Goal: Information Seeking & Learning: Find specific fact

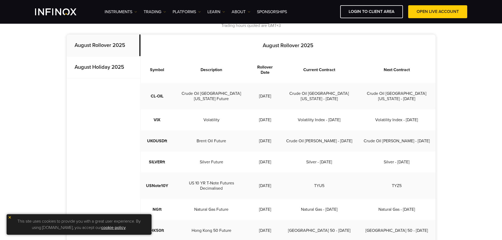
drag, startPoint x: 290, startPoint y: 112, endPoint x: 249, endPoint y: 111, distance: 40.8
click at [249, 111] on tr "VIX Volatility [DATE] Volatility Index - [DATE] Volatility Index - [DATE]" at bounding box center [288, 119] width 295 height 21
click at [280, 109] on td "2025-08-19" at bounding box center [264, 119] width 31 height 21
drag, startPoint x: 289, startPoint y: 108, endPoint x: 250, endPoint y: 108, distance: 38.4
click at [250, 109] on tr "VIX Volatility 2025-08-19 Volatility Index - Aug 2025 Volatility Index - Sep 20…" at bounding box center [288, 119] width 295 height 21
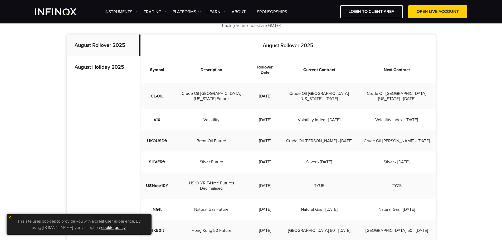
click at [250, 109] on td "Volatility" at bounding box center [211, 119] width 76 height 21
drag, startPoint x: 287, startPoint y: 107, endPoint x: 253, endPoint y: 108, distance: 34.0
click at [253, 109] on tr "VIX Volatility 2025-08-19 Volatility Index - Aug 2025 Volatility Index - Sep 20…" at bounding box center [288, 119] width 295 height 21
click at [250, 109] on td "Volatility" at bounding box center [211, 119] width 76 height 21
